Goal: Find contact information: Find contact information

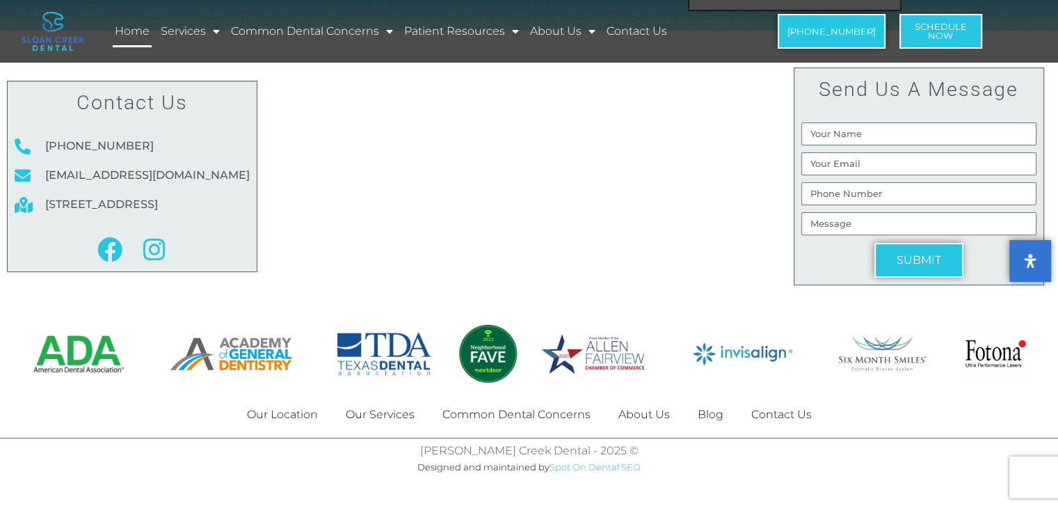
scroll to position [8362, 0]
drag, startPoint x: 203, startPoint y: 180, endPoint x: 173, endPoint y: 165, distance: 34.2
click at [173, 165] on ul "[PHONE_NUMBER] [EMAIL_ADDRESS][DOMAIN_NAME] [STREET_ADDRESS]" at bounding box center [132, 175] width 235 height 81
click at [253, 177] on div "Contact Us [PHONE_NUMBER] [EMAIL_ADDRESS][DOMAIN_NAME] [STREET_ADDRESS] Faceboo…" at bounding box center [132, 177] width 250 height 192
drag, startPoint x: 253, startPoint y: 177, endPoint x: 45, endPoint y: 166, distance: 208.3
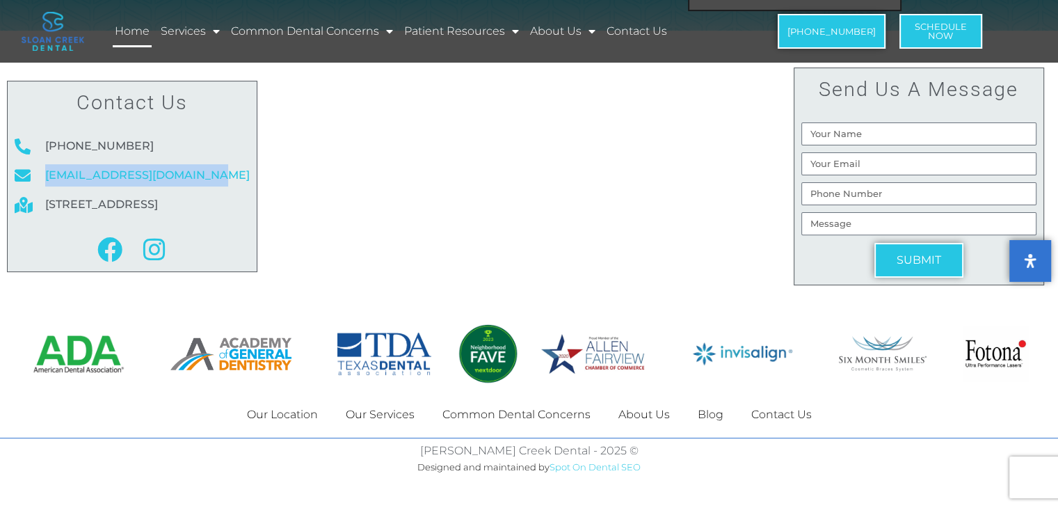
click at [45, 166] on div "Contact Us [PHONE_NUMBER] [EMAIL_ADDRESS][DOMAIN_NAME] [STREET_ADDRESS] Faceboo…" at bounding box center [132, 177] width 250 height 192
copy span "[EMAIL_ADDRESS][DOMAIN_NAME]"
click at [837, 390] on div at bounding box center [529, 354] width 1058 height 77
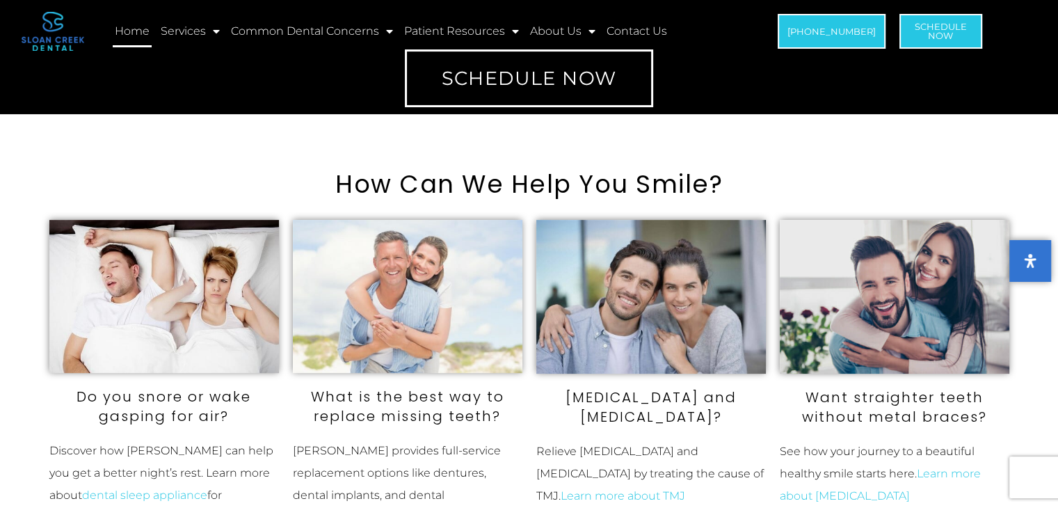
scroll to position [0, 0]
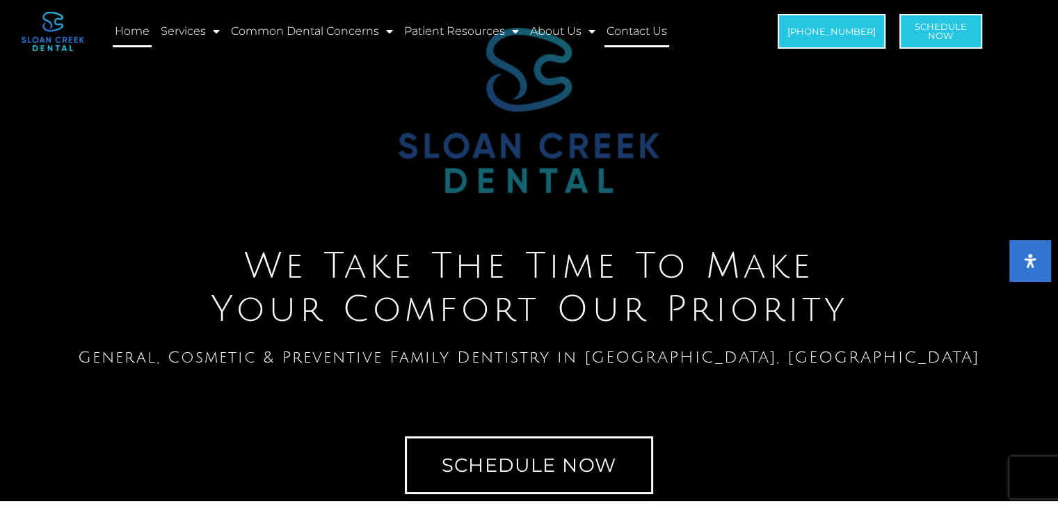
click at [637, 31] on link "Contact Us" at bounding box center [637, 31] width 65 height 32
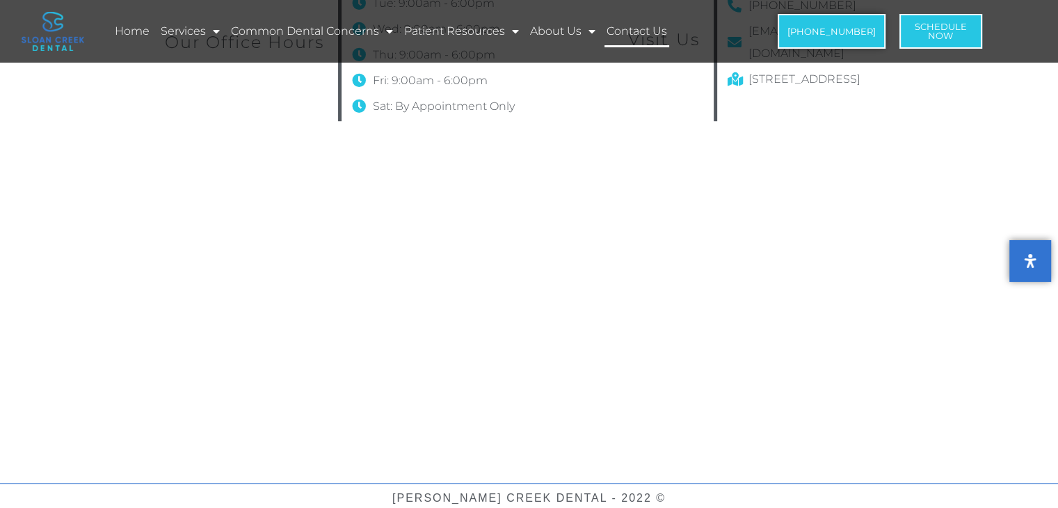
scroll to position [988, 0]
